Goal: Information Seeking & Learning: Learn about a topic

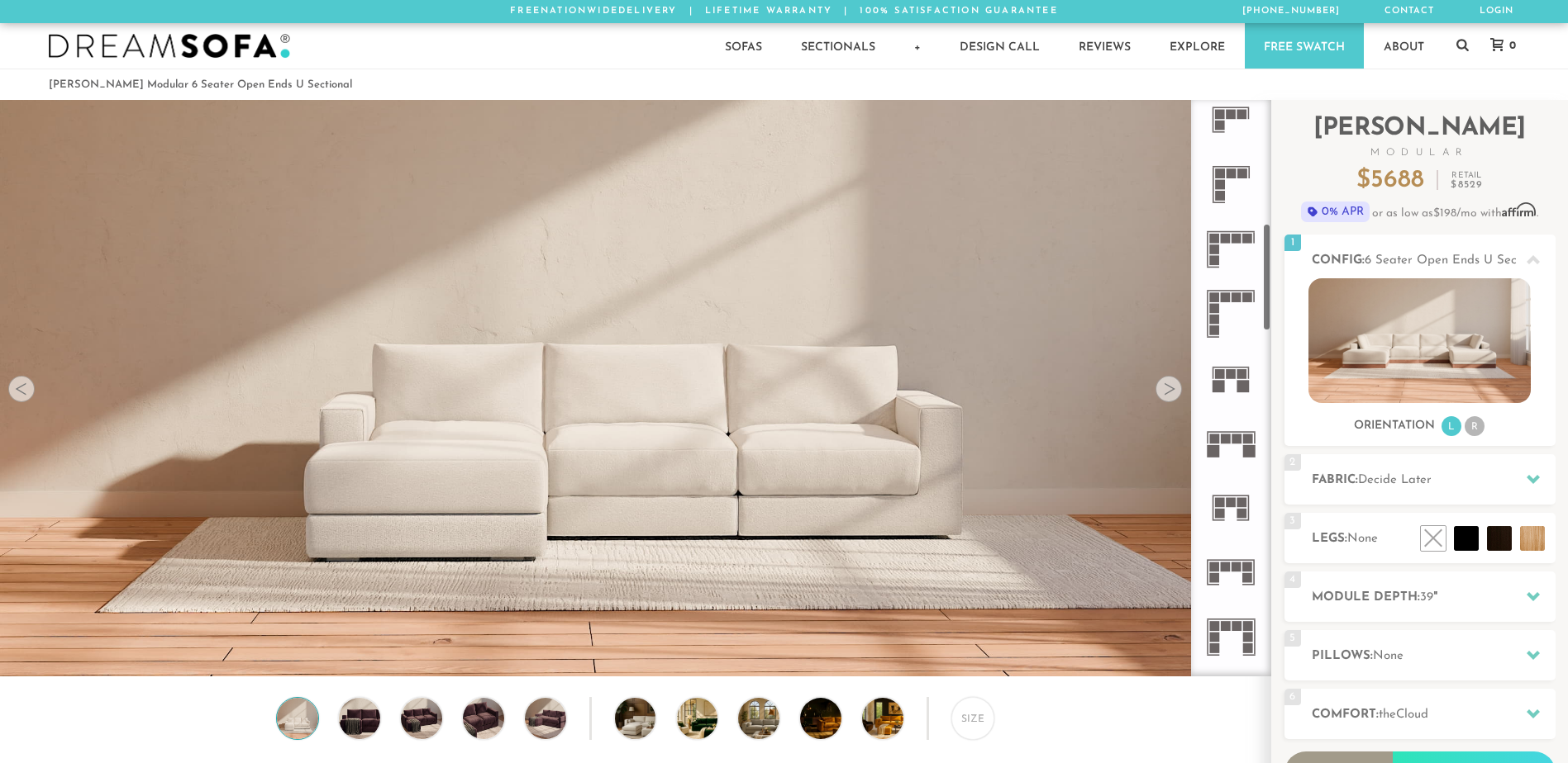
scroll to position [661, 0]
click at [1235, 439] on rect at bounding box center [1237, 438] width 10 height 10
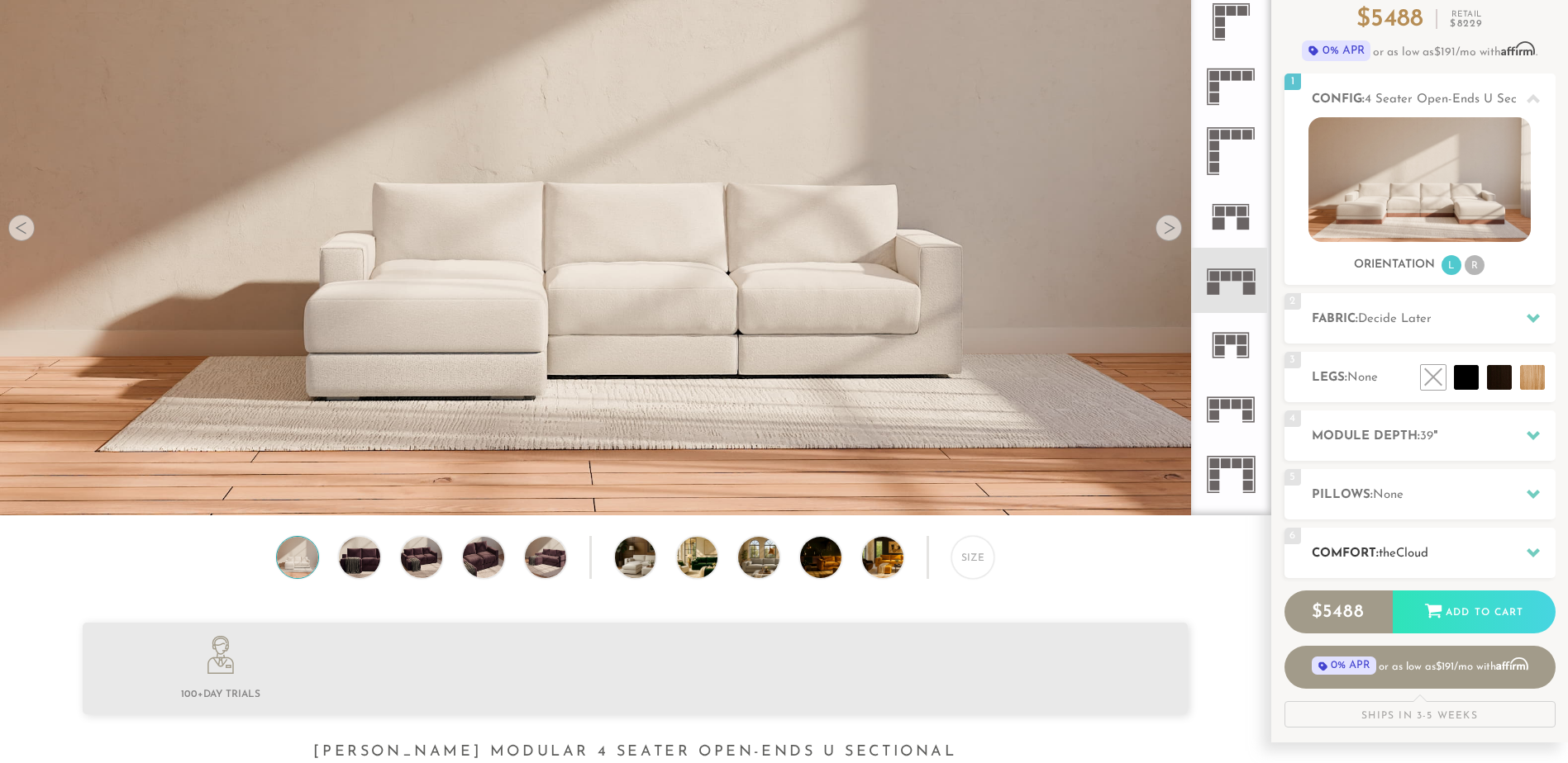
scroll to position [165, 0]
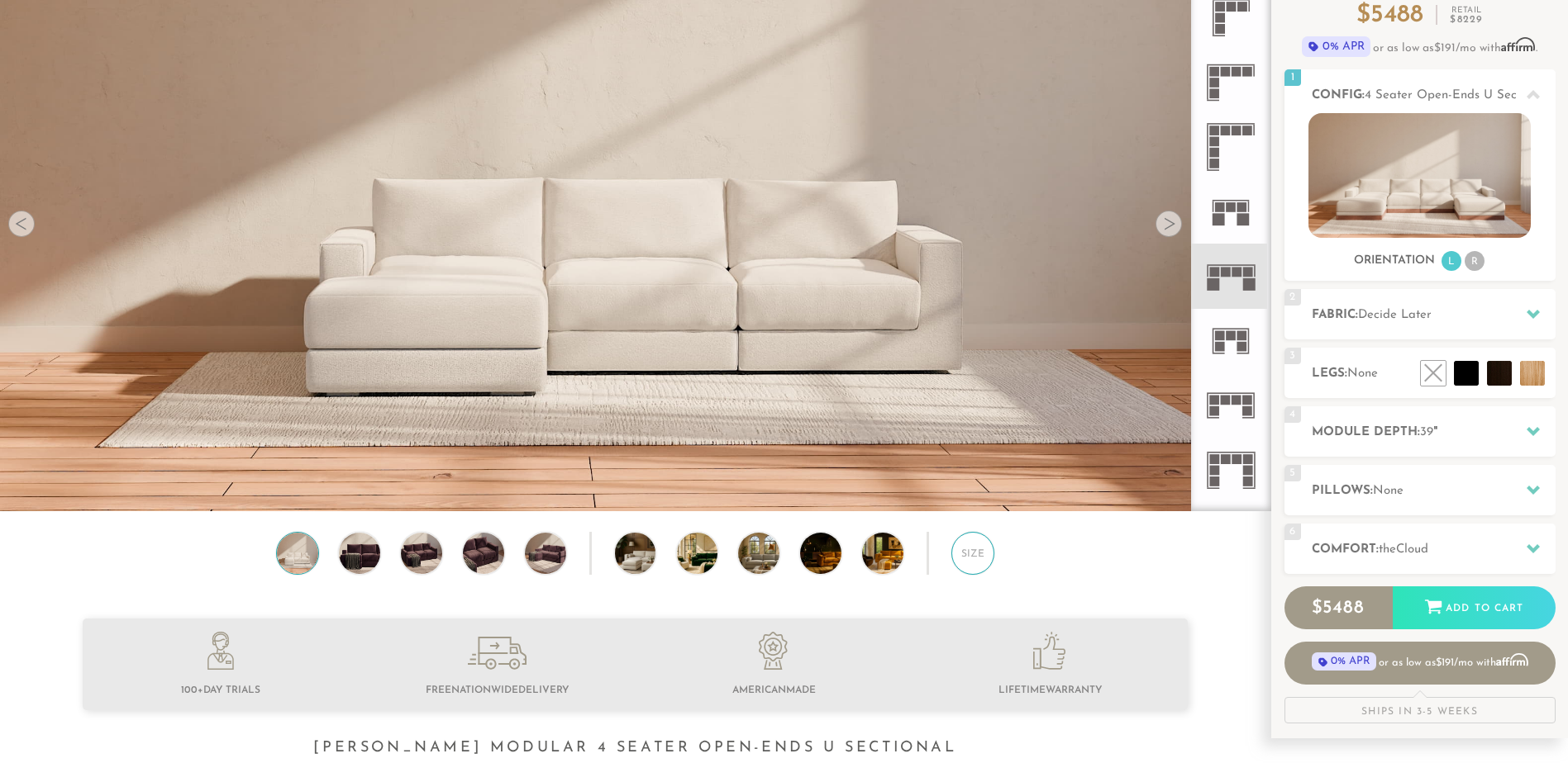
click at [976, 559] on div "Size" at bounding box center [972, 553] width 43 height 43
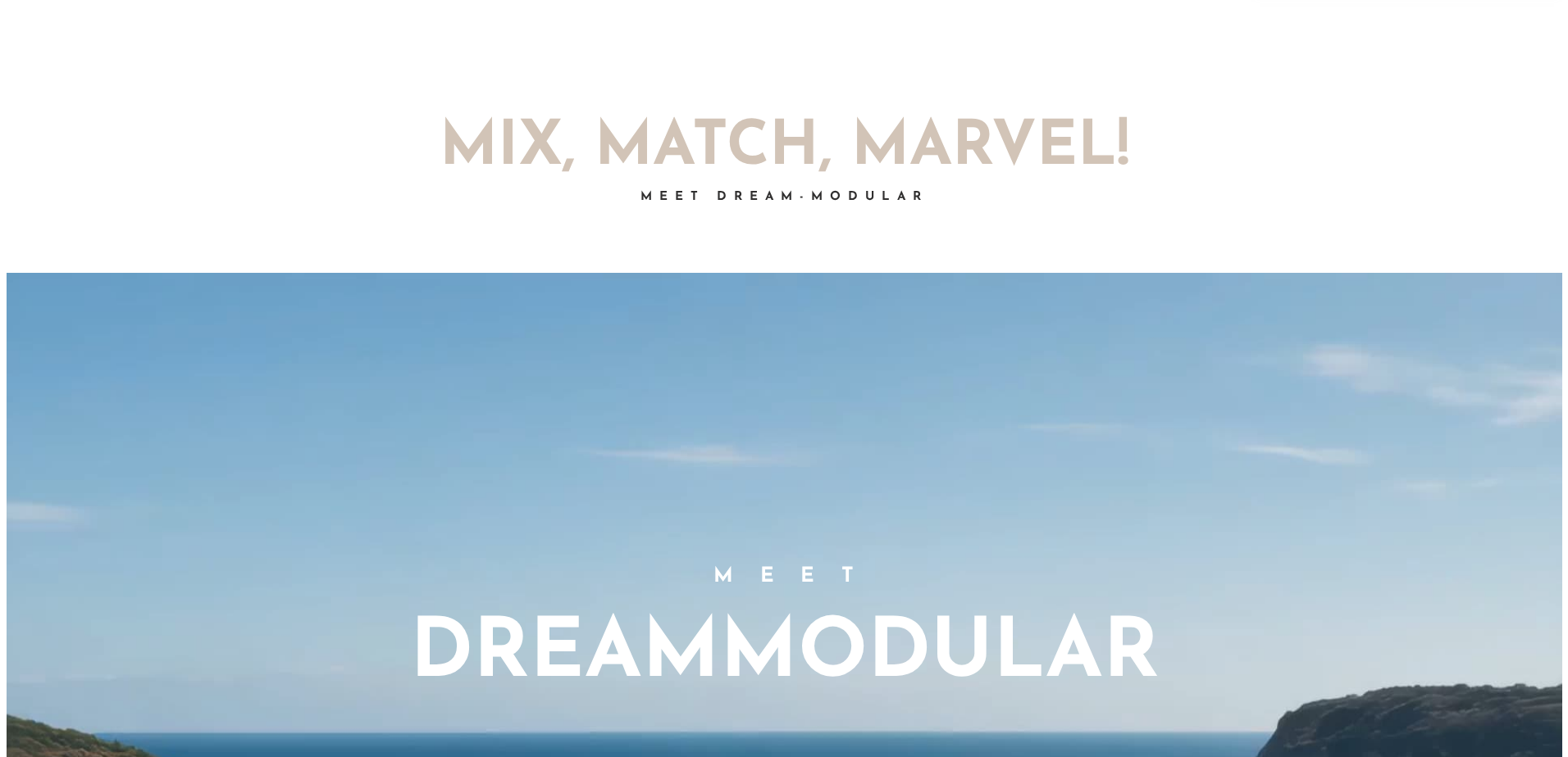
scroll to position [0, 0]
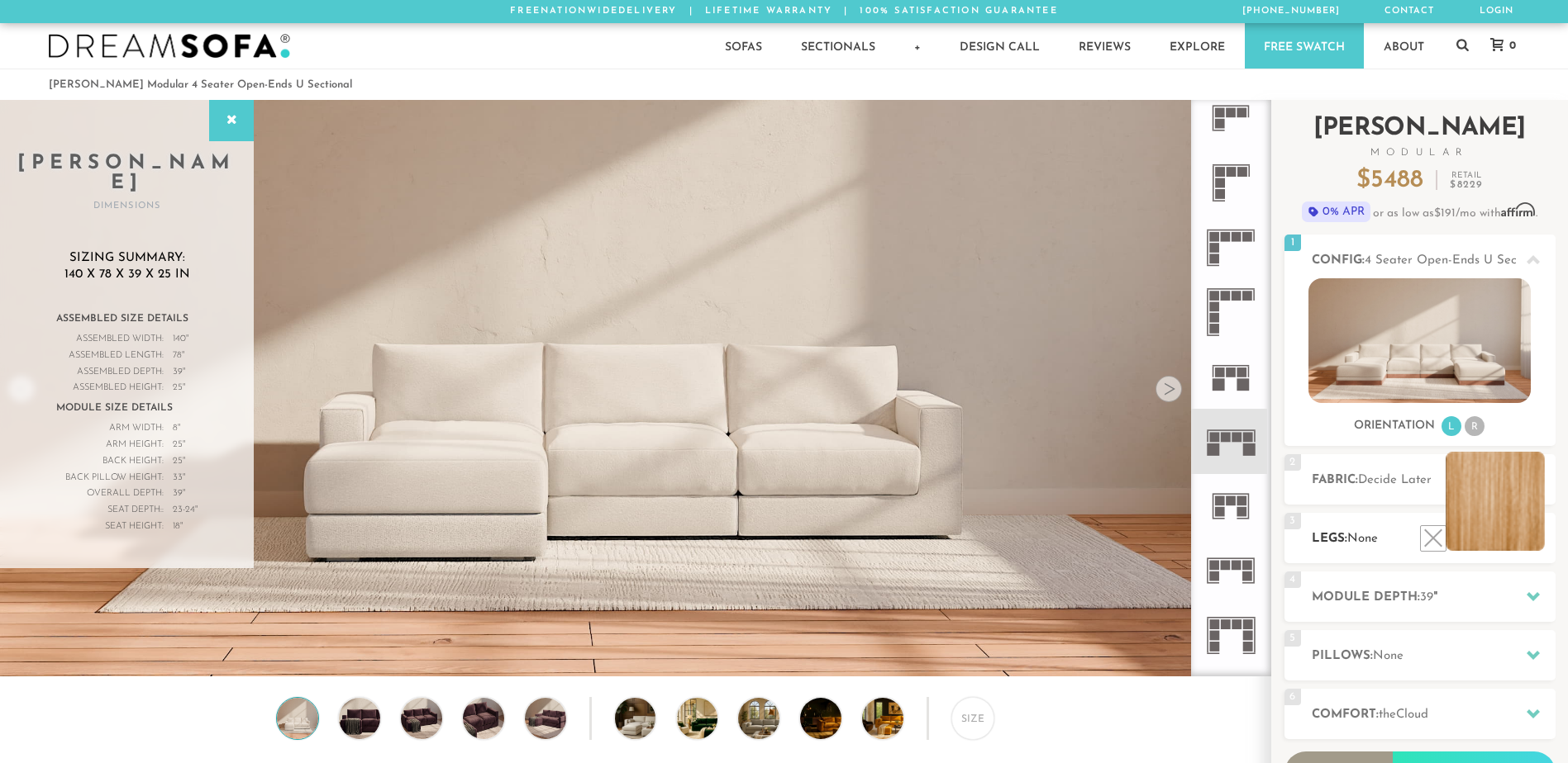
click at [1529, 535] on li at bounding box center [1495, 502] width 99 height 99
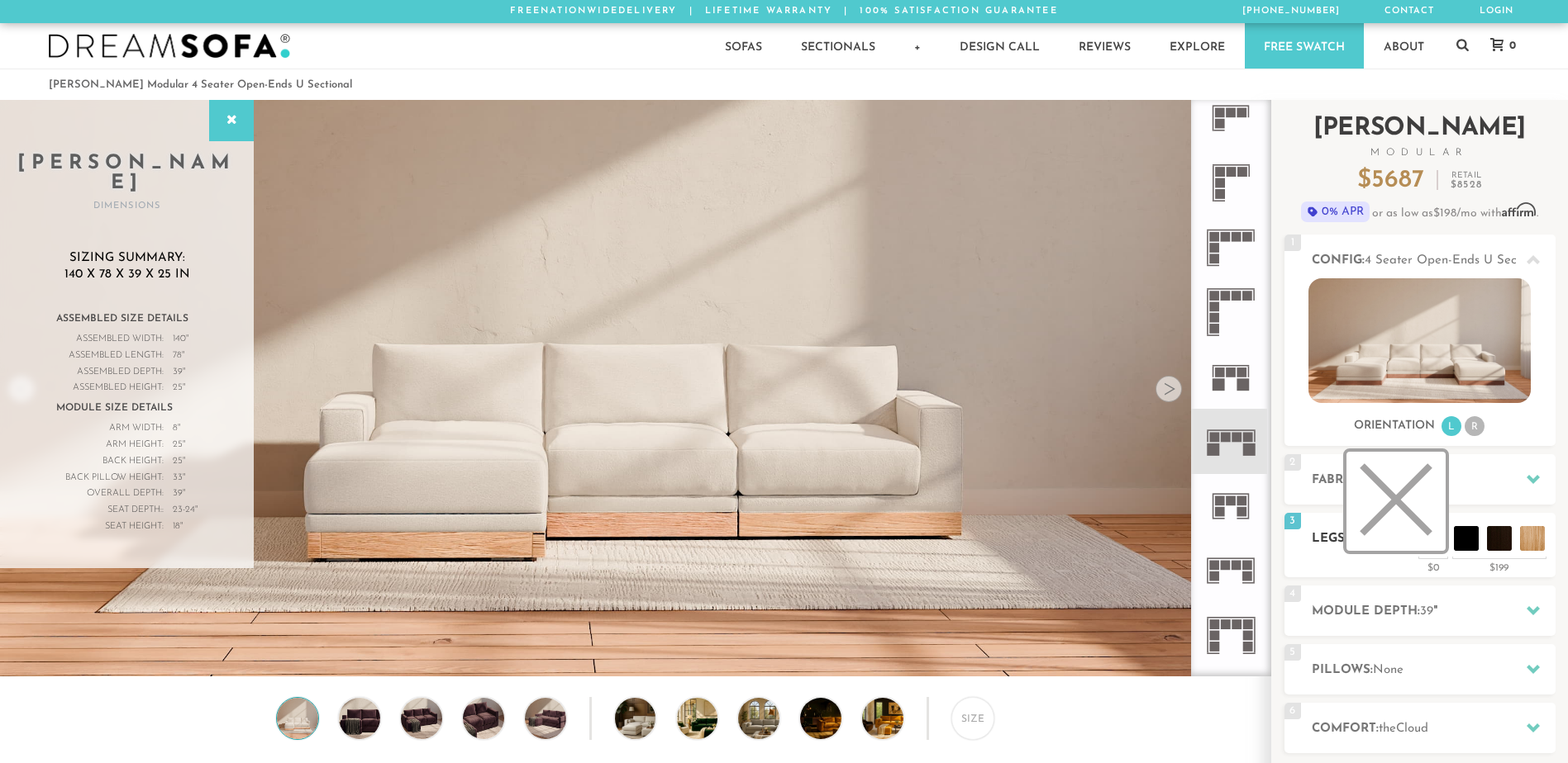
click at [1437, 546] on li at bounding box center [1396, 502] width 99 height 99
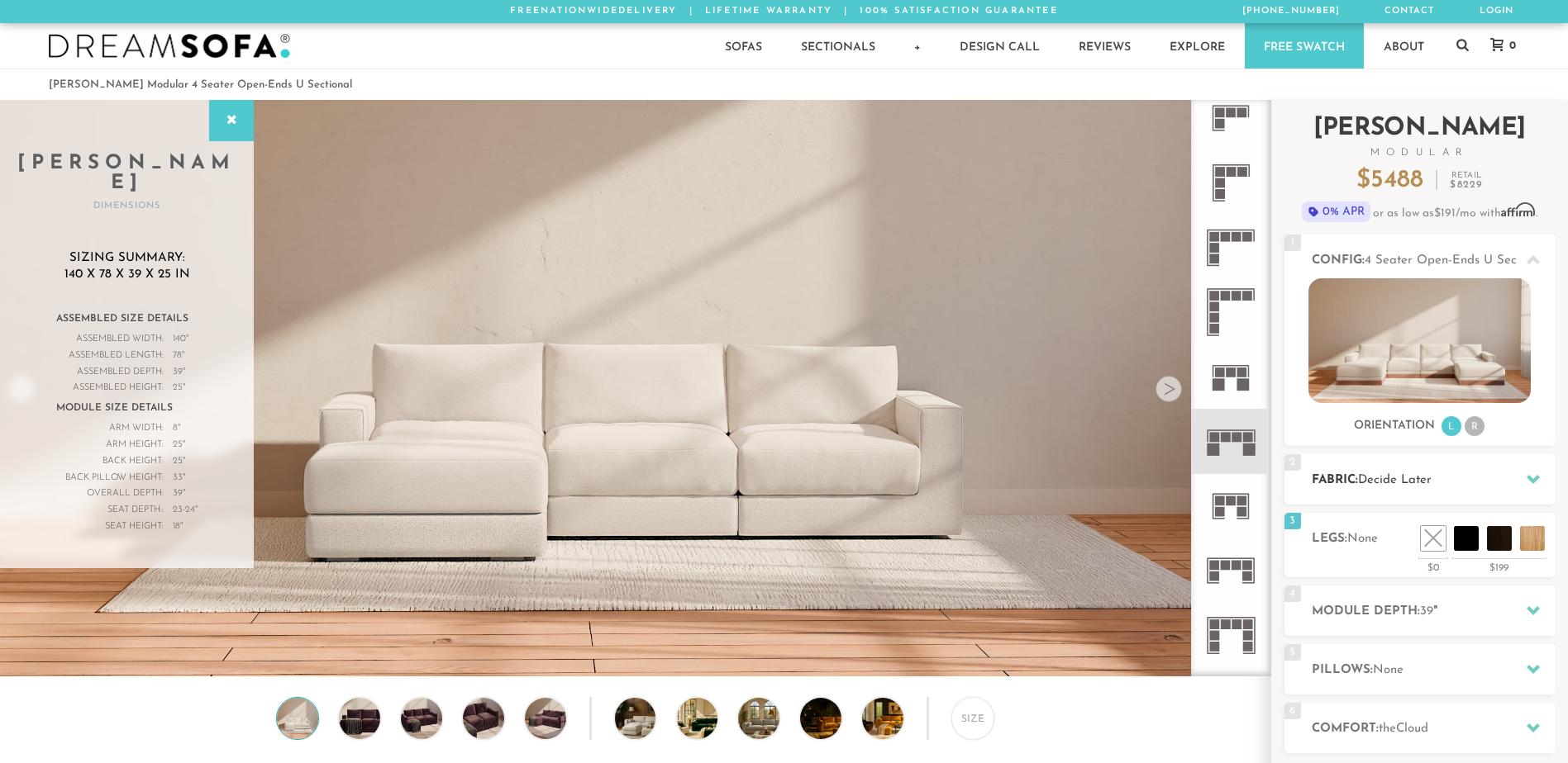
click at [1537, 473] on icon at bounding box center [1534, 480] width 13 height 13
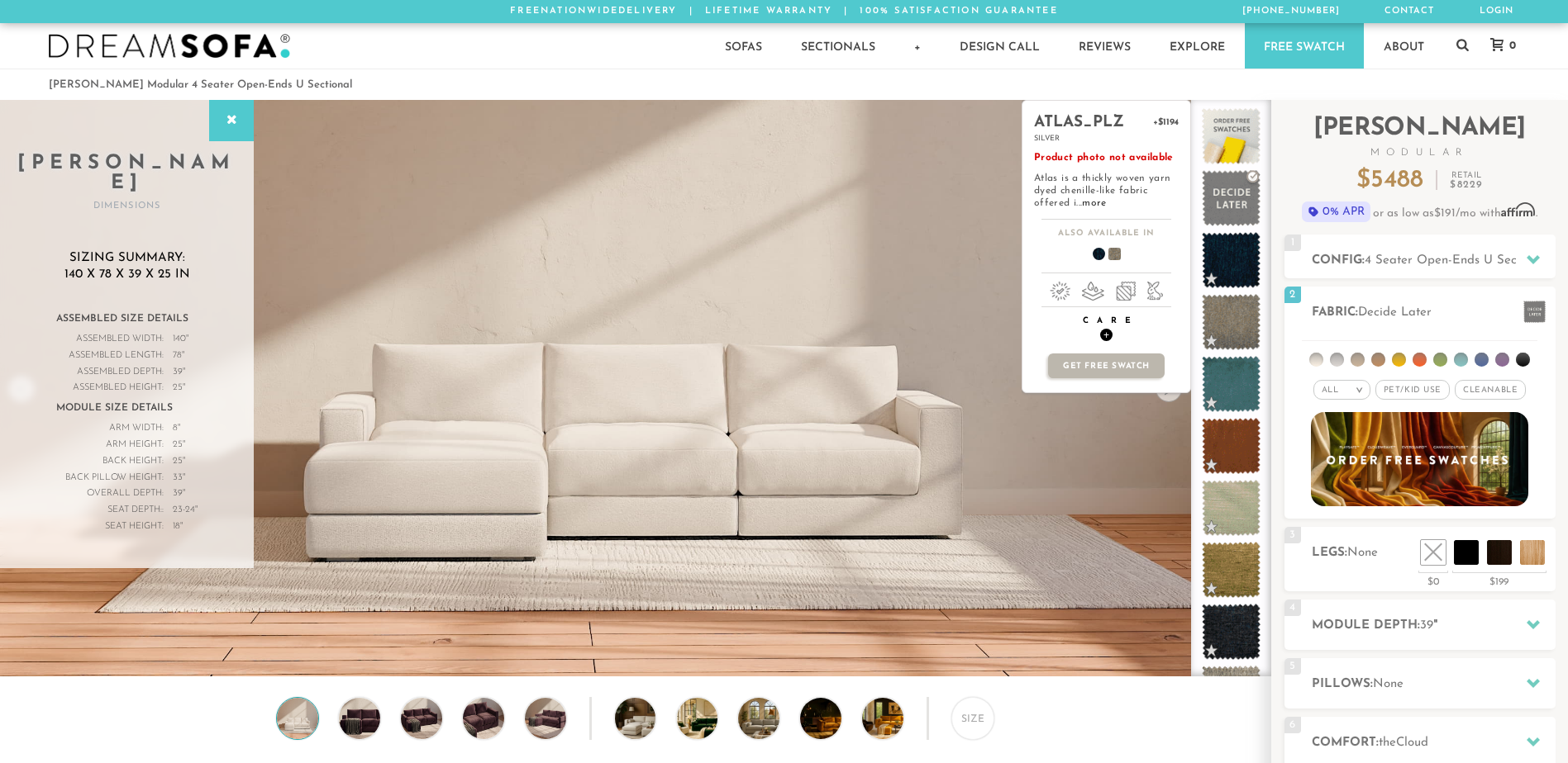
click at [1107, 329] on h4 "Care +" at bounding box center [1107, 328] width 168 height 26
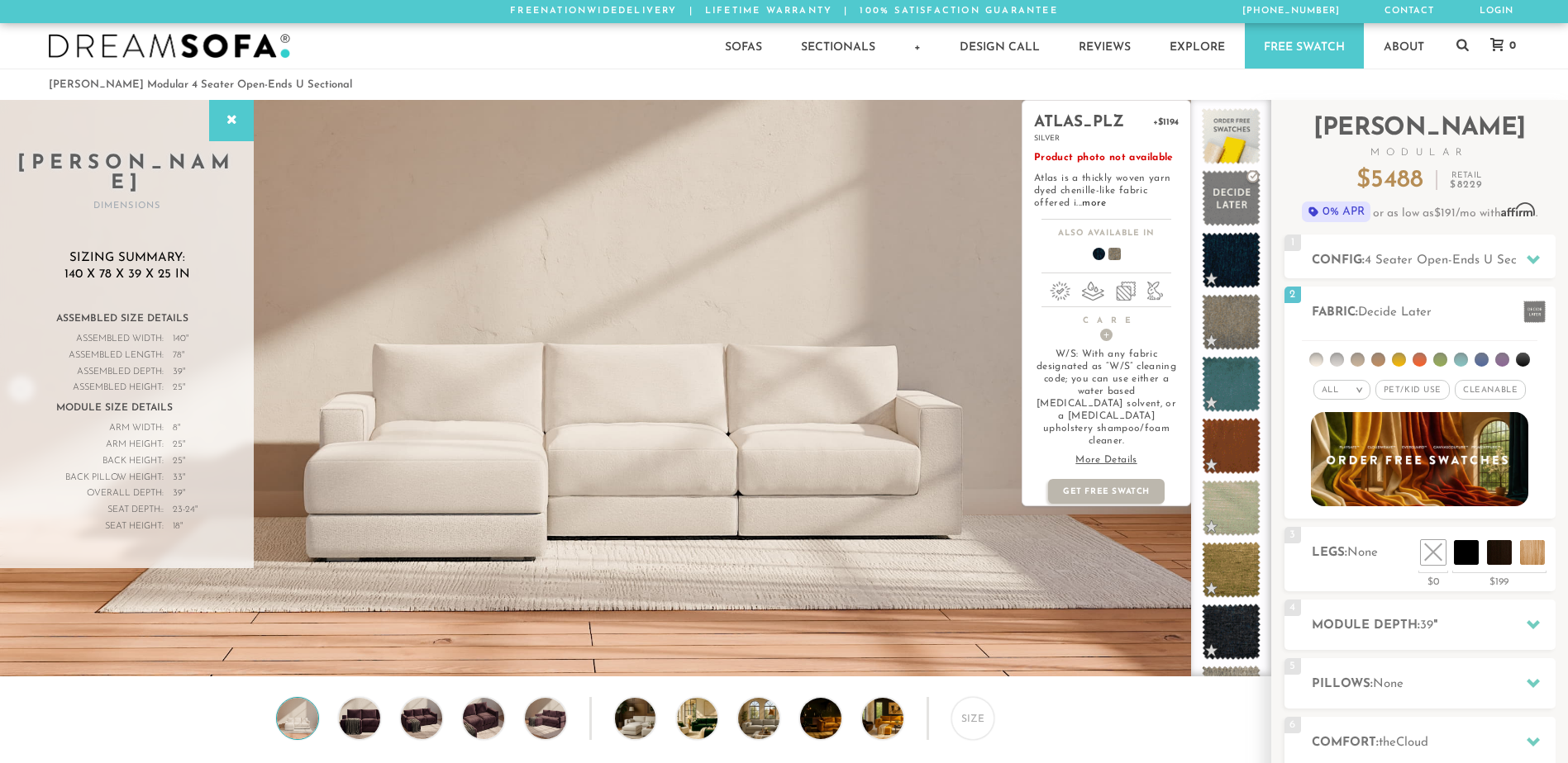
click at [1104, 454] on p "More Details" at bounding box center [1107, 460] width 145 height 12
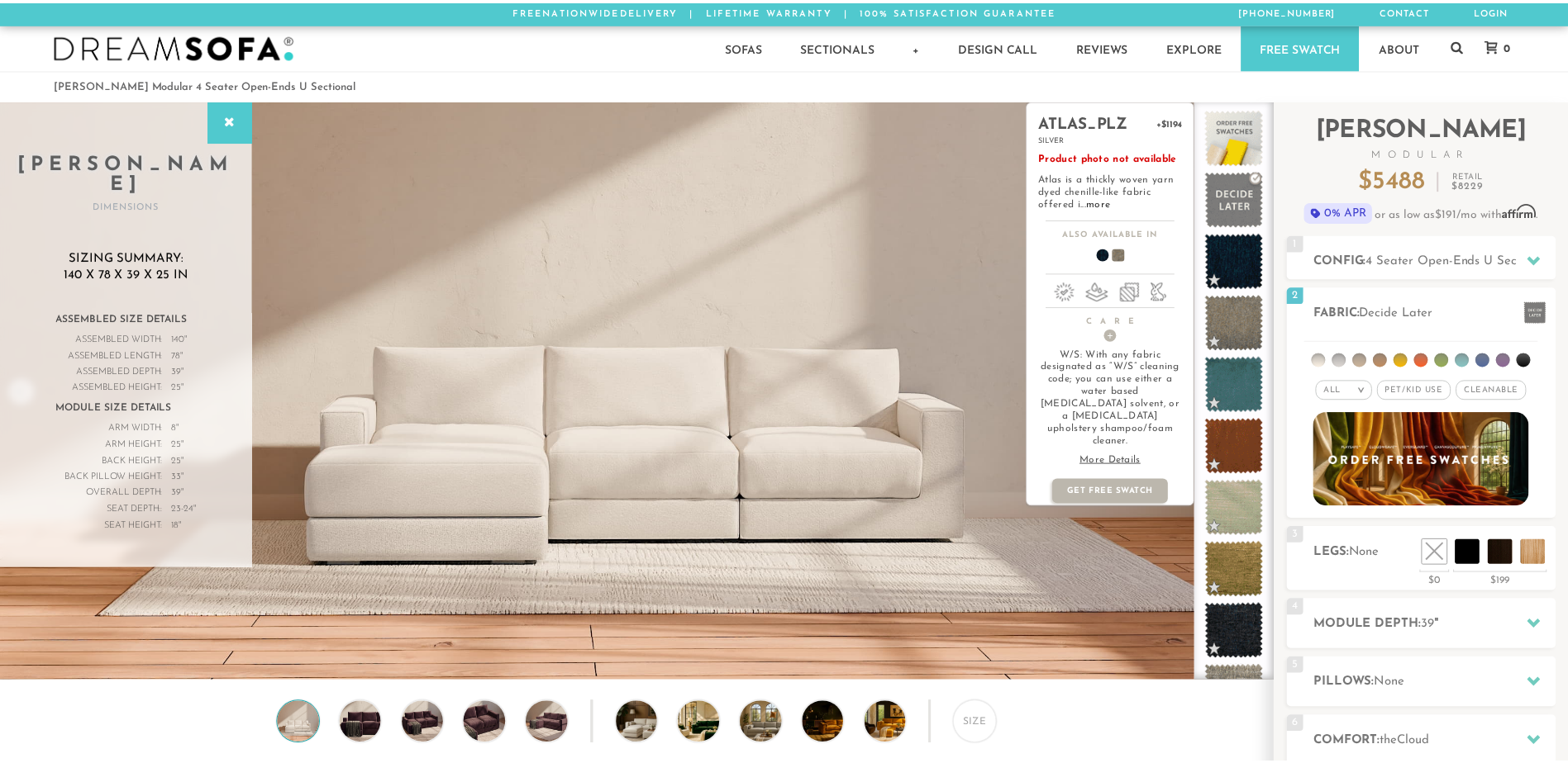
scroll to position [19350, 1568]
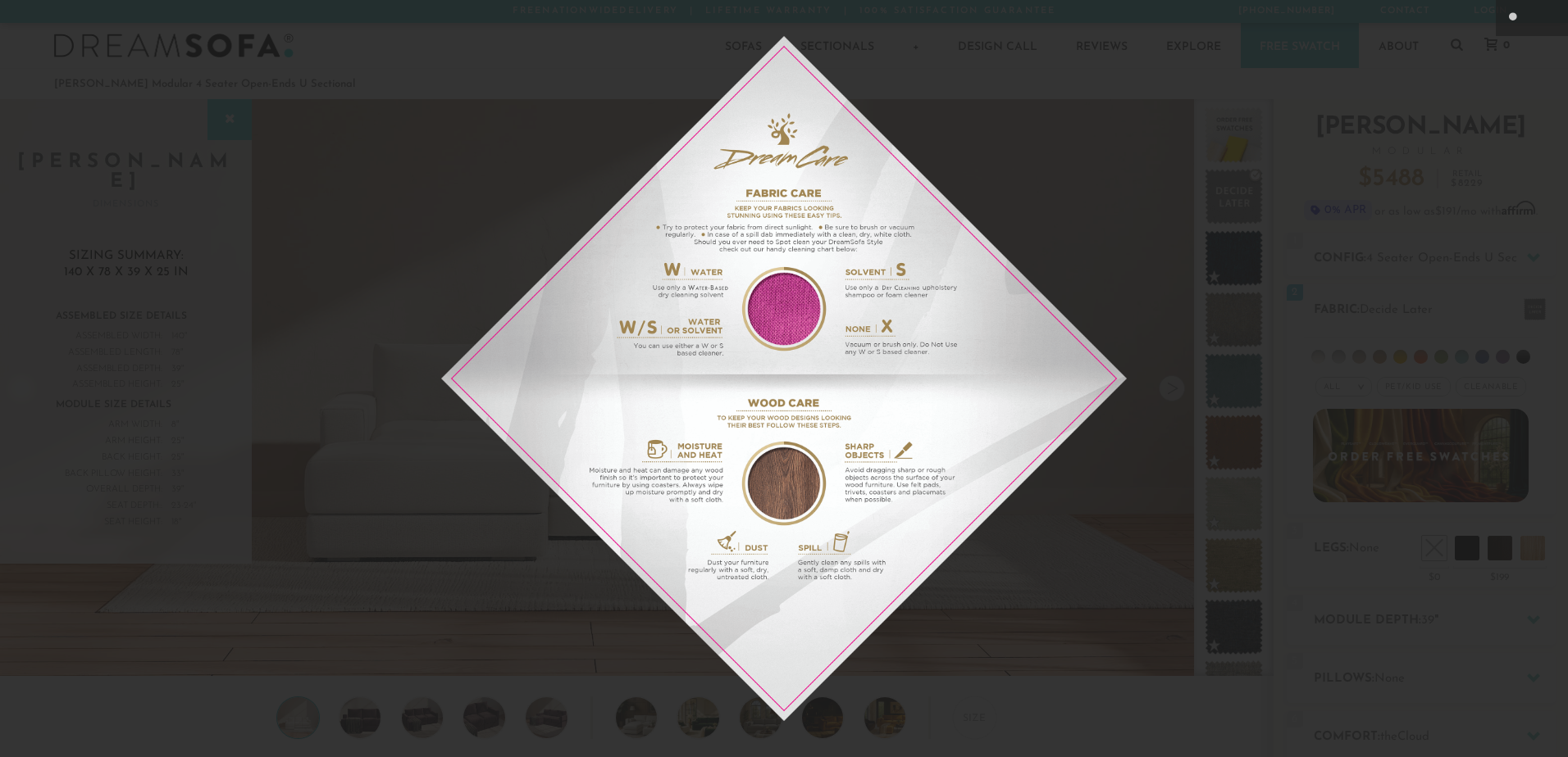
click at [1158, 163] on div at bounding box center [784, 378] width 1568 height 757
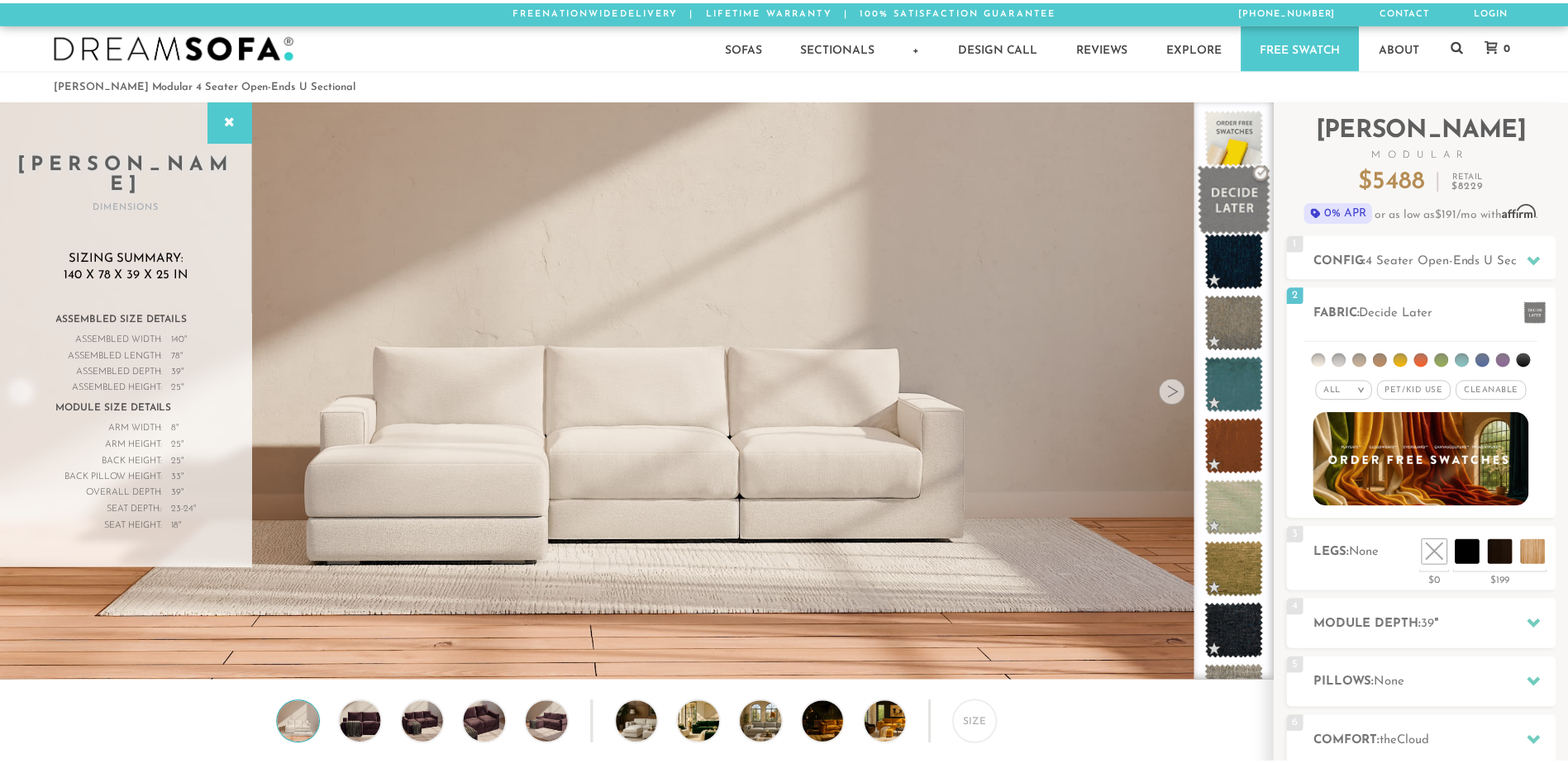
scroll to position [19325, 1556]
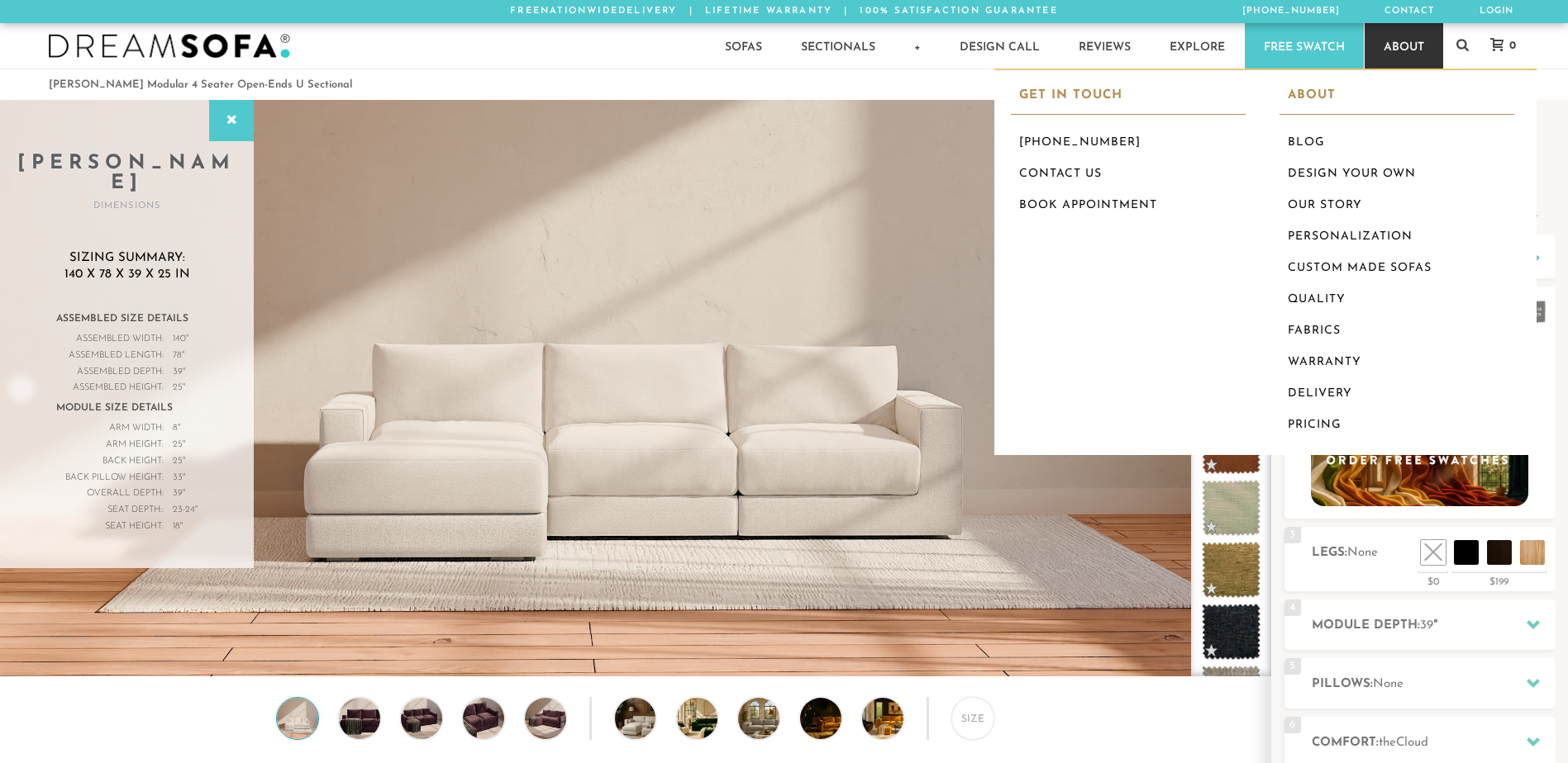
click at [1402, 47] on link "About" at bounding box center [1404, 46] width 78 height 46
click at [1345, 323] on link "Fabrics" at bounding box center [1397, 331] width 235 height 31
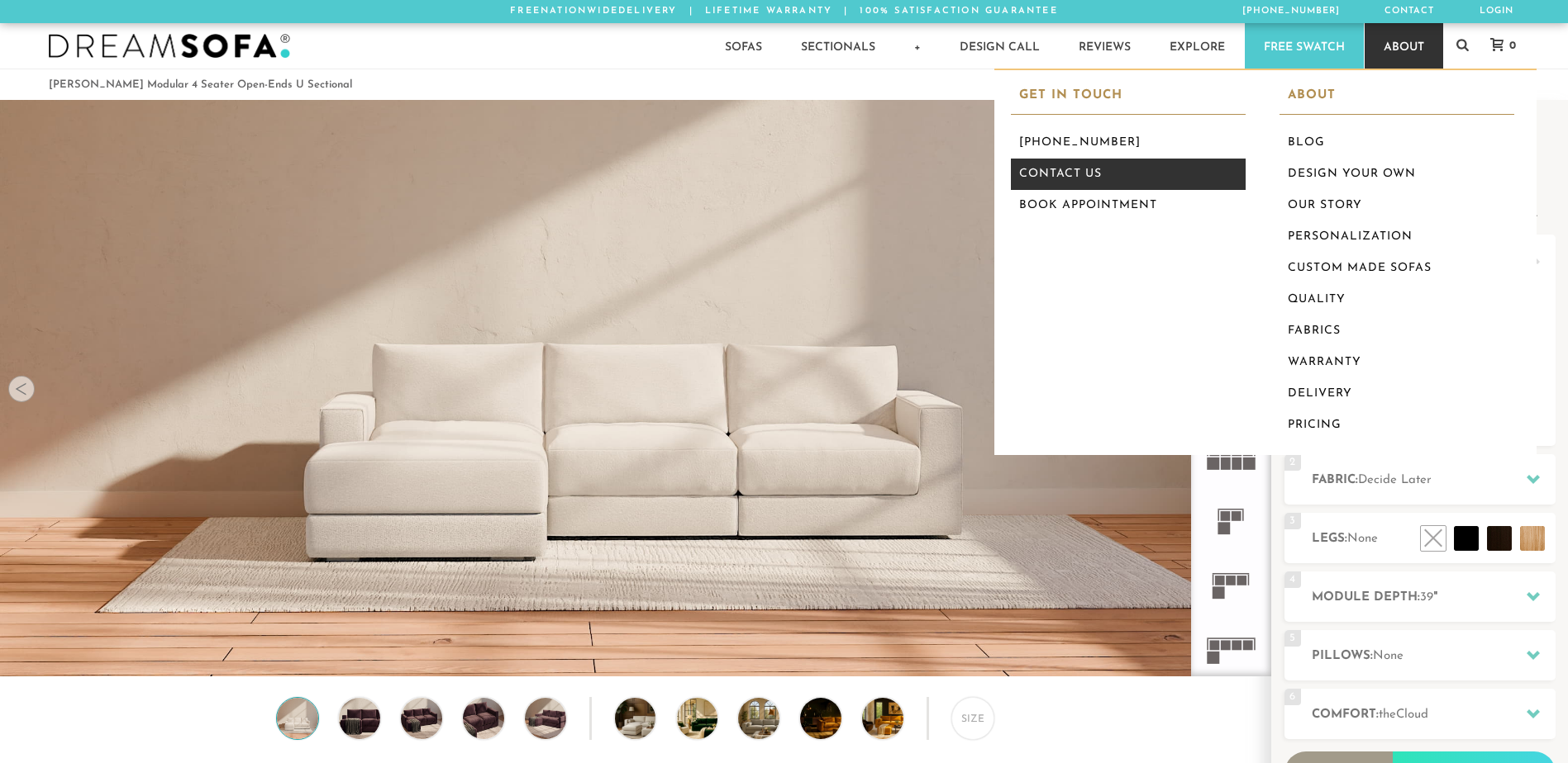
click at [1069, 170] on link "Contact Us" at bounding box center [1129, 174] width 236 height 31
